Goal: Task Accomplishment & Management: Manage account settings

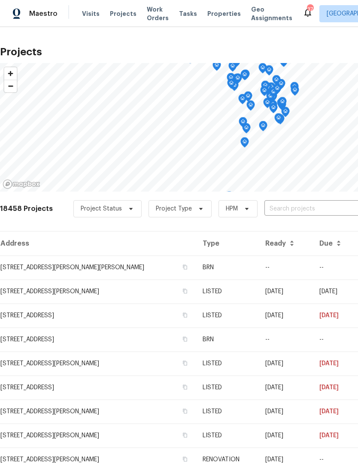
click at [300, 206] on input "text" at bounding box center [313, 209] width 98 height 13
type input "[PERSON_NAME]"
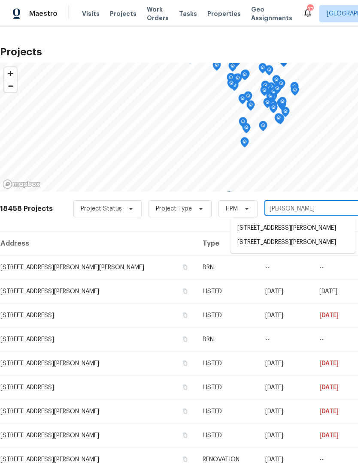
click at [320, 248] on li "[STREET_ADDRESS][PERSON_NAME]" at bounding box center [292, 243] width 125 height 14
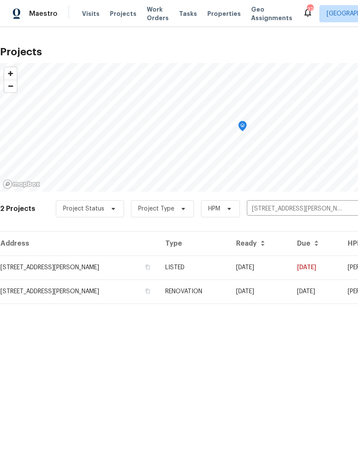
click at [49, 264] on td "[STREET_ADDRESS][PERSON_NAME]" at bounding box center [79, 268] width 158 height 24
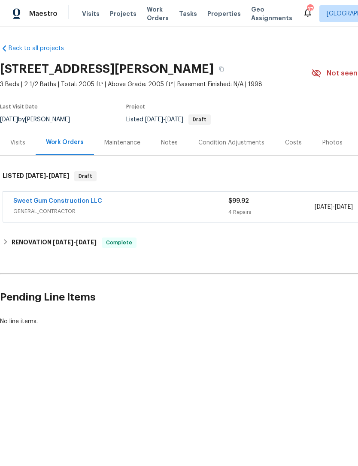
click at [173, 148] on div "Notes" at bounding box center [169, 142] width 37 height 25
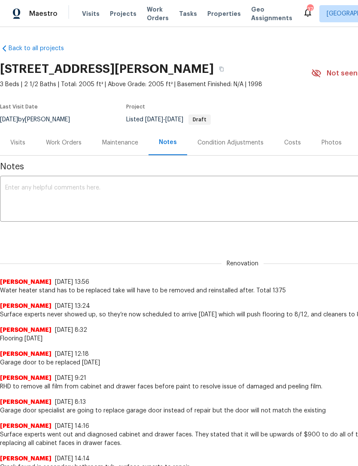
click at [40, 210] on textarea at bounding box center [242, 200] width 475 height 30
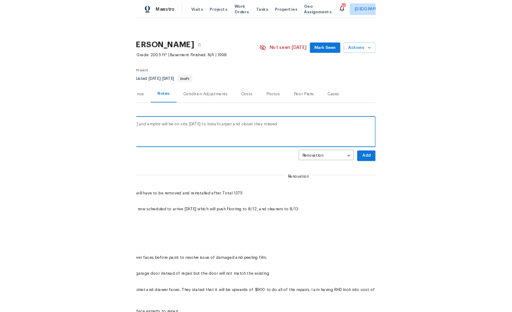
scroll to position [2, 127]
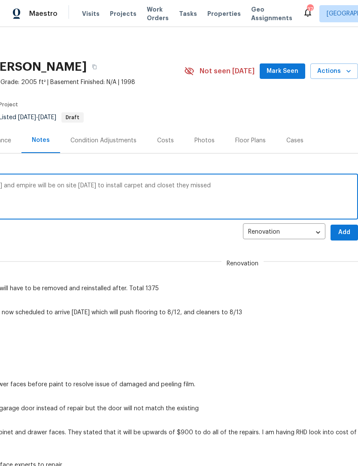
type textarea "RHD on site fixing issues they missed [DATE] and empire will be on site [DATE] …"
click at [346, 230] on span "Add" at bounding box center [344, 232] width 14 height 11
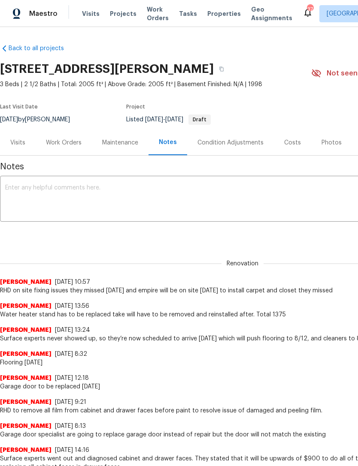
scroll to position [0, 0]
